Goal: Information Seeking & Learning: Learn about a topic

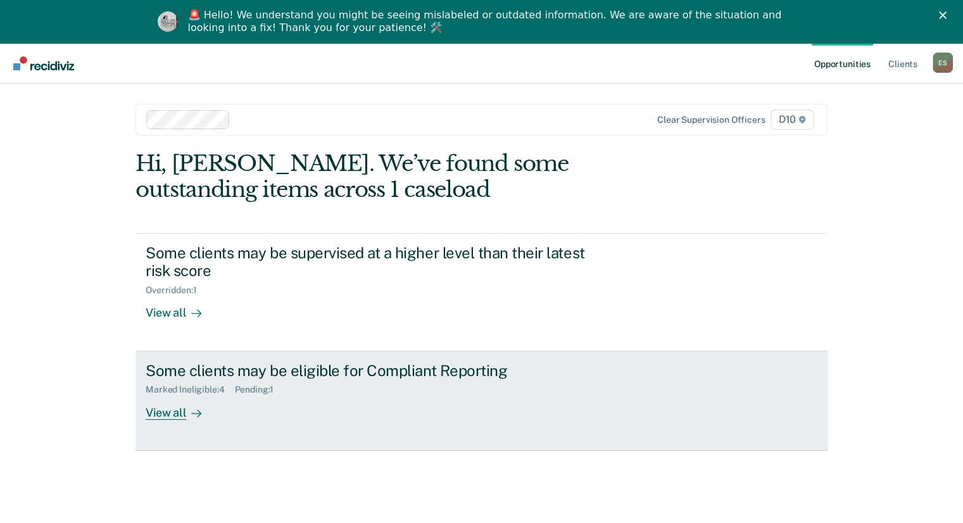
click at [598, 391] on div "Some clients may be eligible for Compliant Reporting Marked Ineligible : 4 Pend…" at bounding box center [383, 391] width 475 height 58
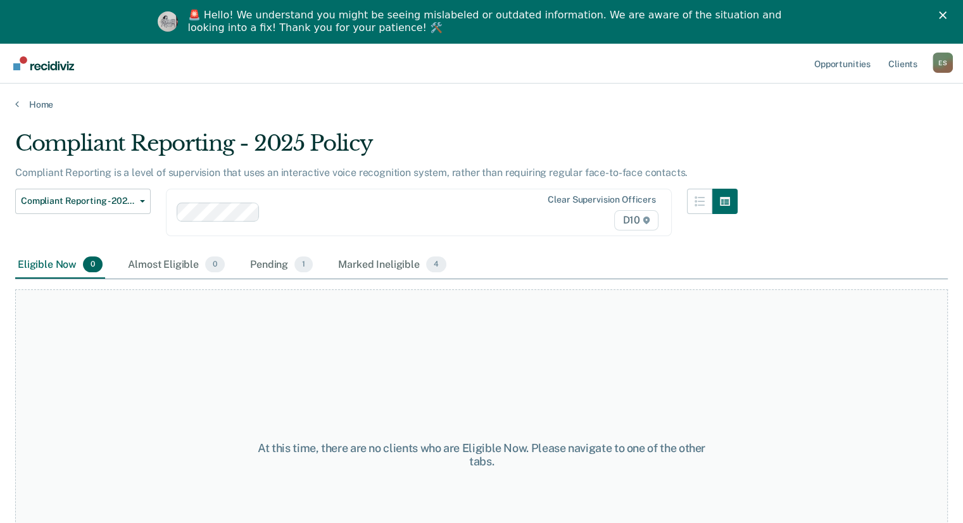
scroll to position [96, 0]
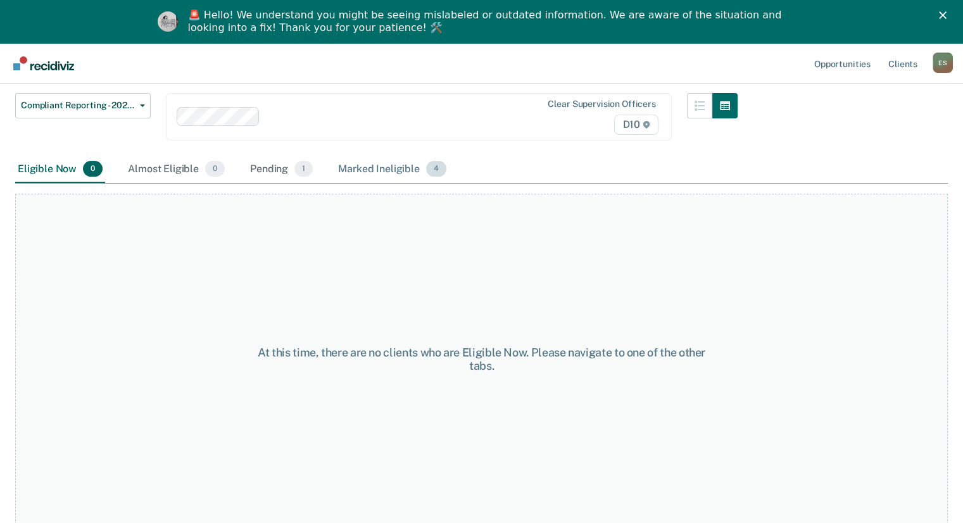
click at [382, 167] on div "Marked Ineligible 4" at bounding box center [392, 170] width 113 height 28
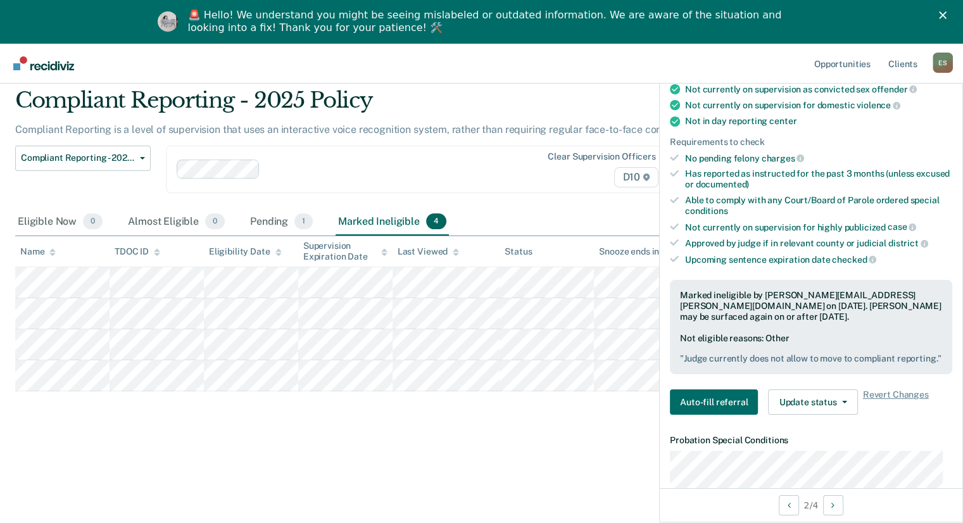
scroll to position [253, 0]
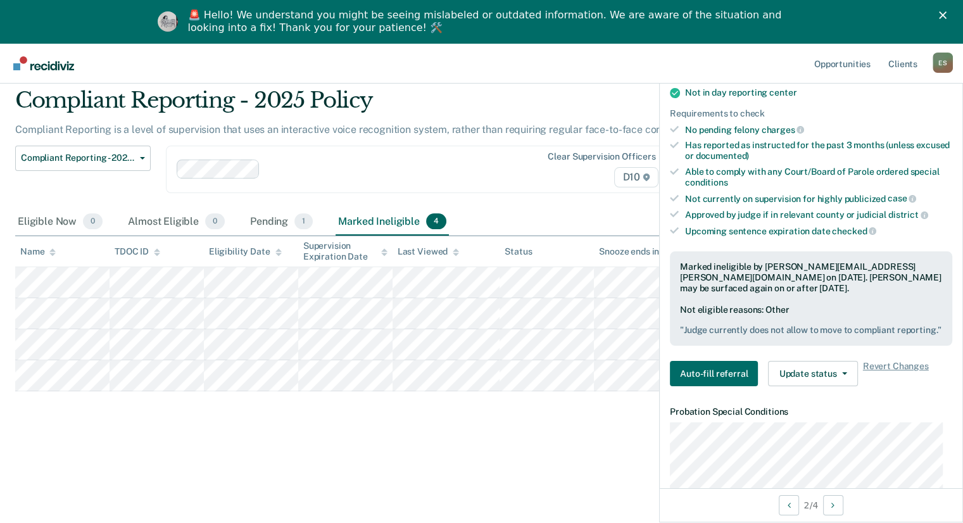
click at [318, 449] on div "Compliant Reporting - 2025 Policy Compliant Reporting is a level of supervision…" at bounding box center [481, 277] width 933 height 381
click at [589, 435] on div "Compliant Reporting - 2025 Policy Compliant Reporting is a level of supervision…" at bounding box center [481, 277] width 933 height 381
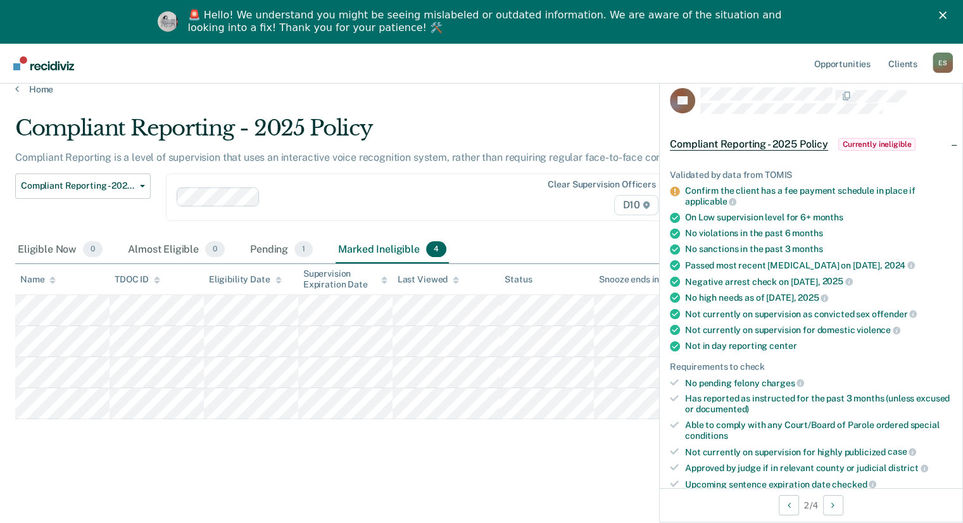
scroll to position [0, 0]
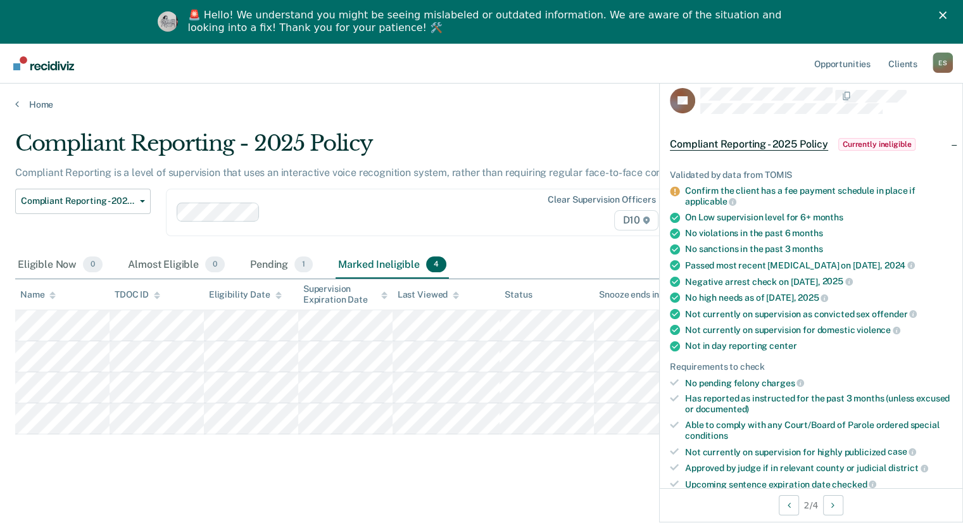
click at [534, 110] on main "Compliant Reporting - 2025 Policy Compliant Reporting is a level of supervision…" at bounding box center [481, 336] width 963 height 452
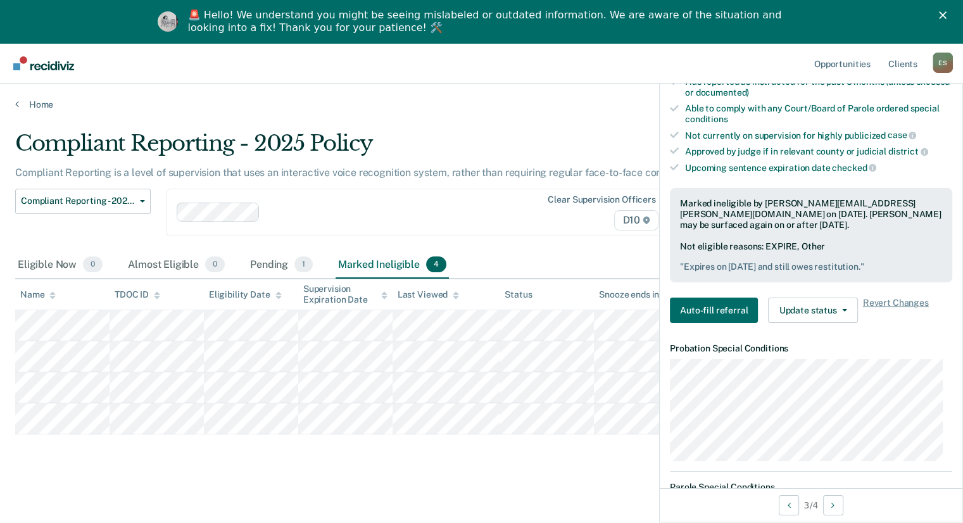
scroll to position [327, 0]
